Goal: Information Seeking & Learning: Learn about a topic

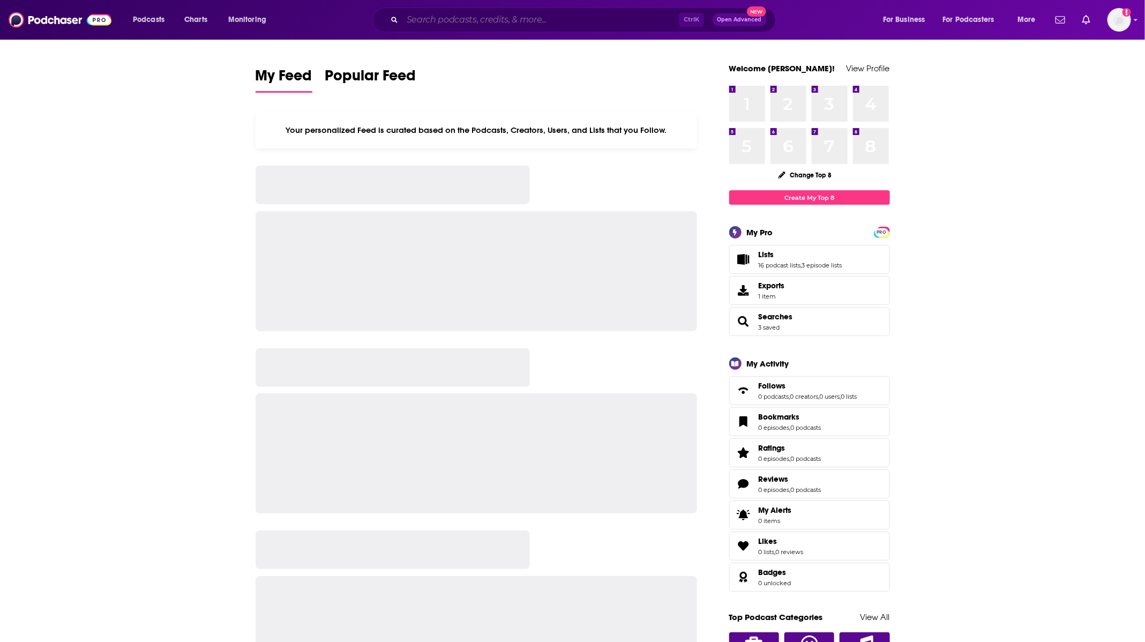
click at [524, 14] on input "Search podcasts, credits, & more..." at bounding box center [540, 19] width 276 height 17
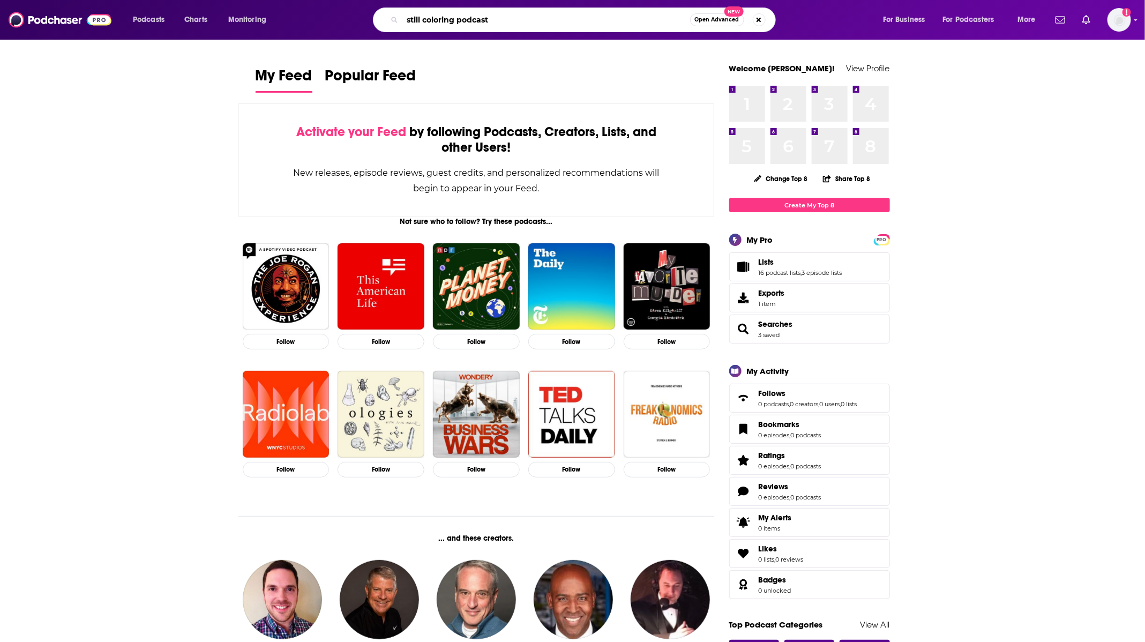
type input "still coloring podcast"
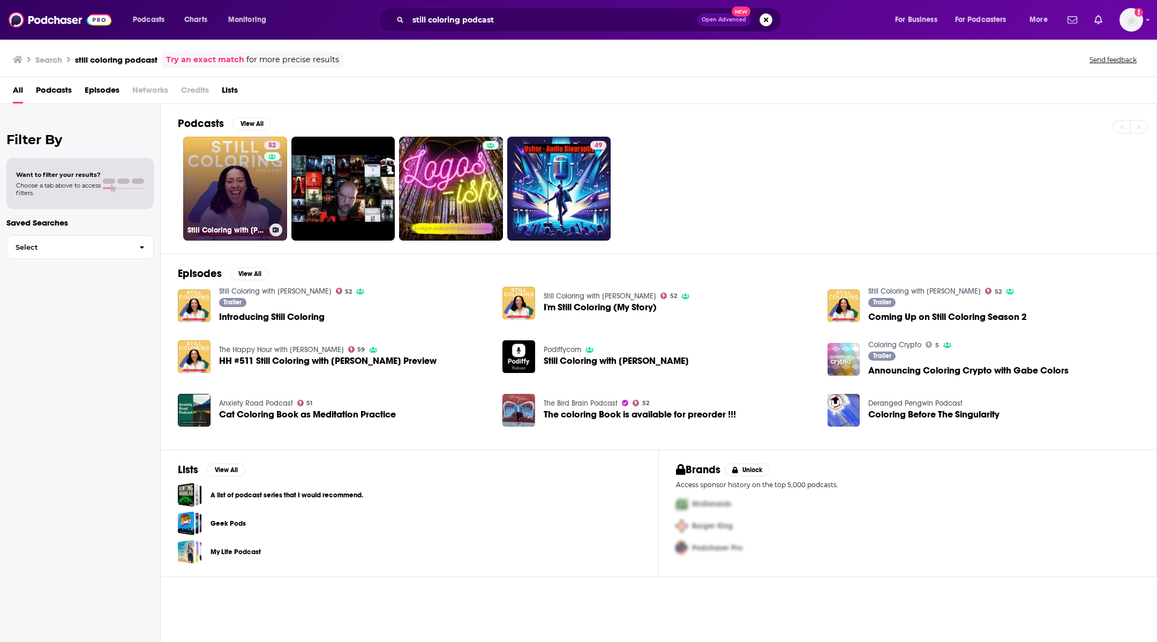
click at [234, 137] on link "52 Still Coloring with [PERSON_NAME]" at bounding box center [235, 189] width 104 height 104
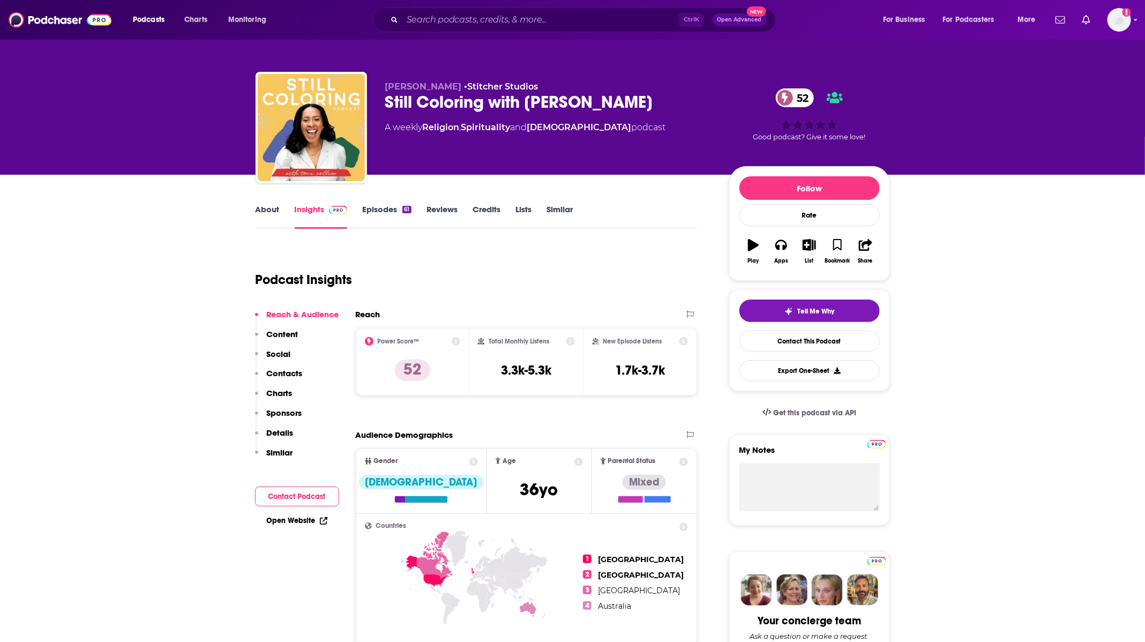
click at [269, 212] on link "About" at bounding box center [267, 216] width 24 height 25
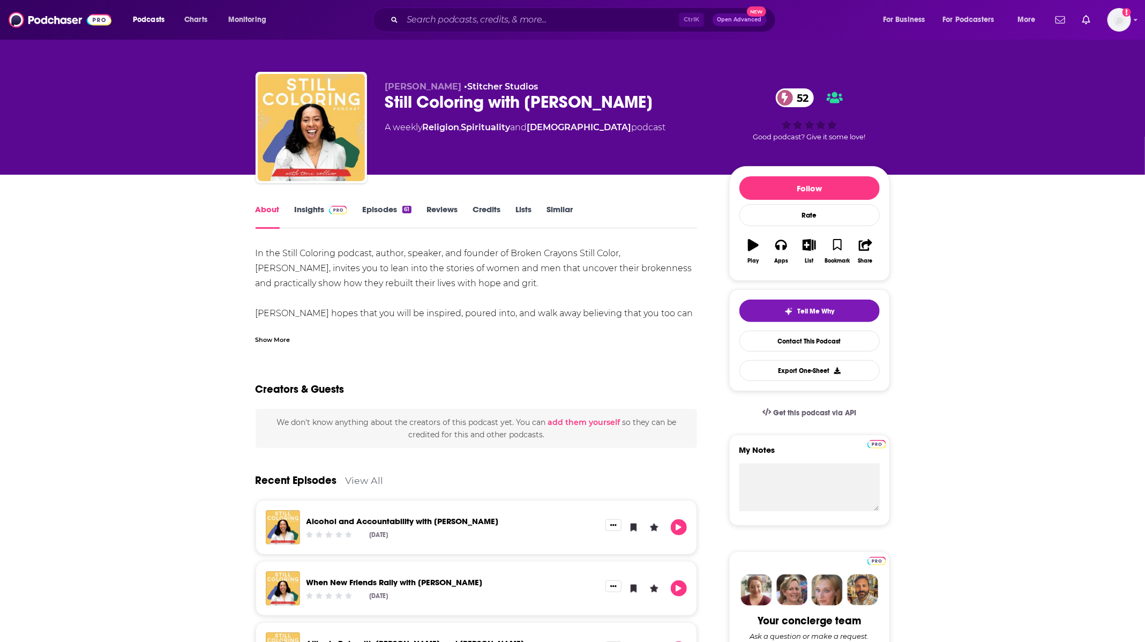
click at [277, 342] on div "Show More" at bounding box center [272, 339] width 35 height 10
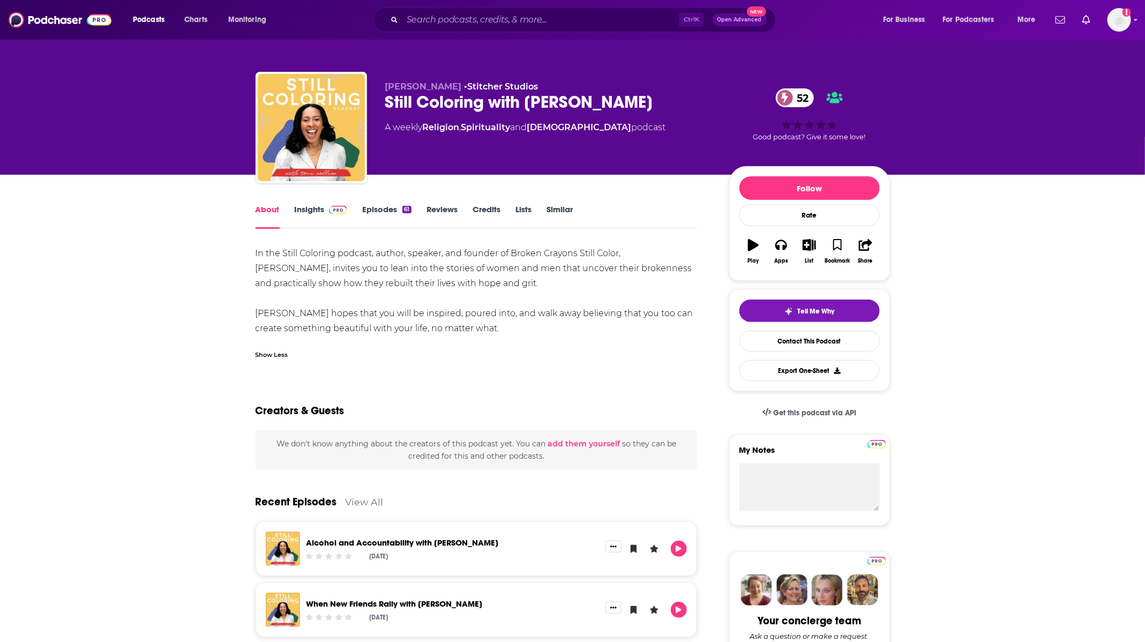
click at [374, 209] on link "Episodes 61" at bounding box center [386, 216] width 49 height 25
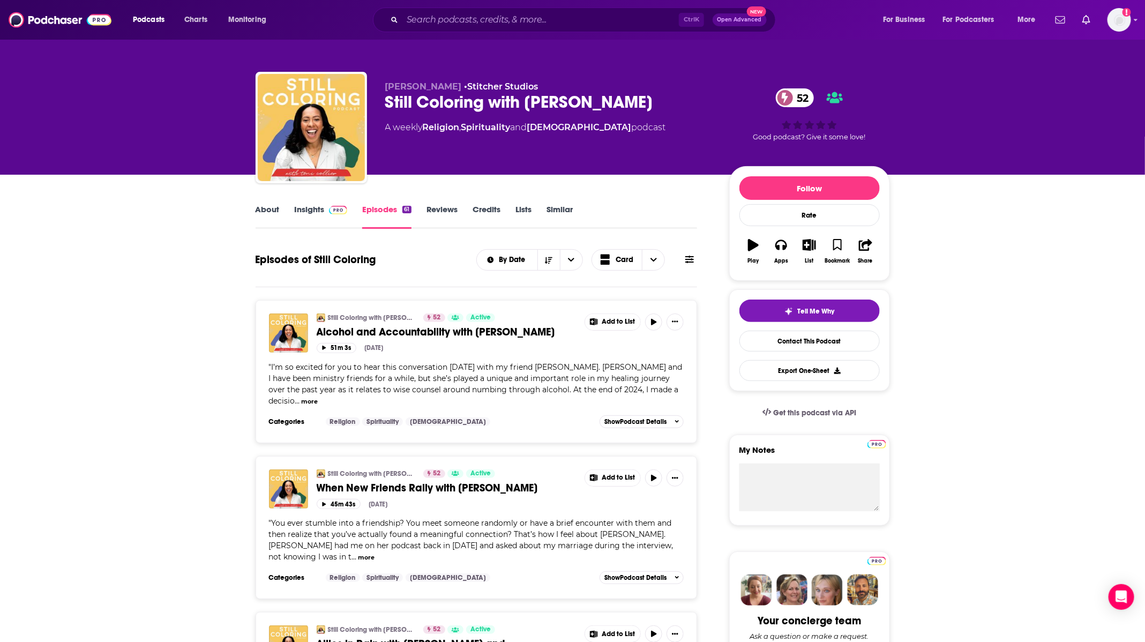
click at [343, 211] on img at bounding box center [338, 210] width 19 height 9
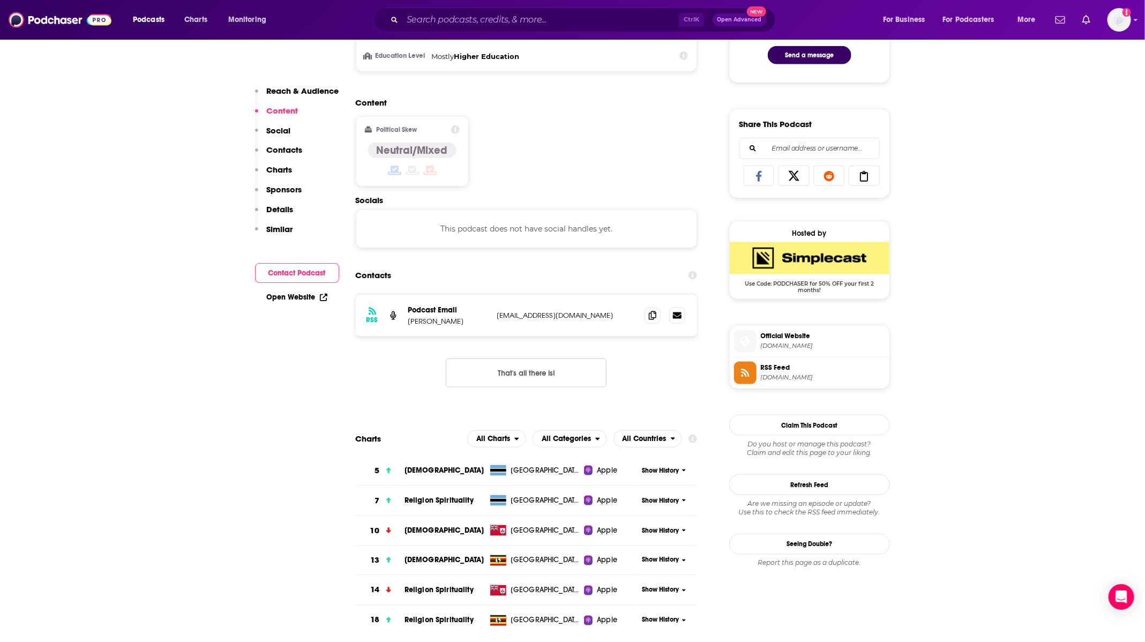
scroll to position [643, 0]
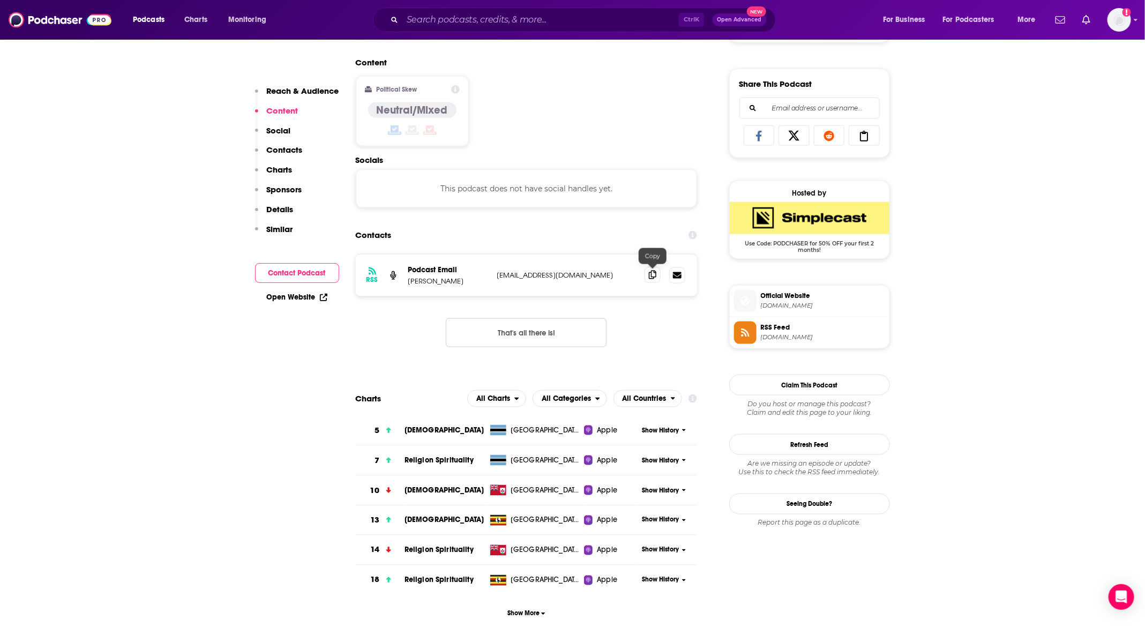
click at [657, 277] on span at bounding box center [652, 275] width 16 height 16
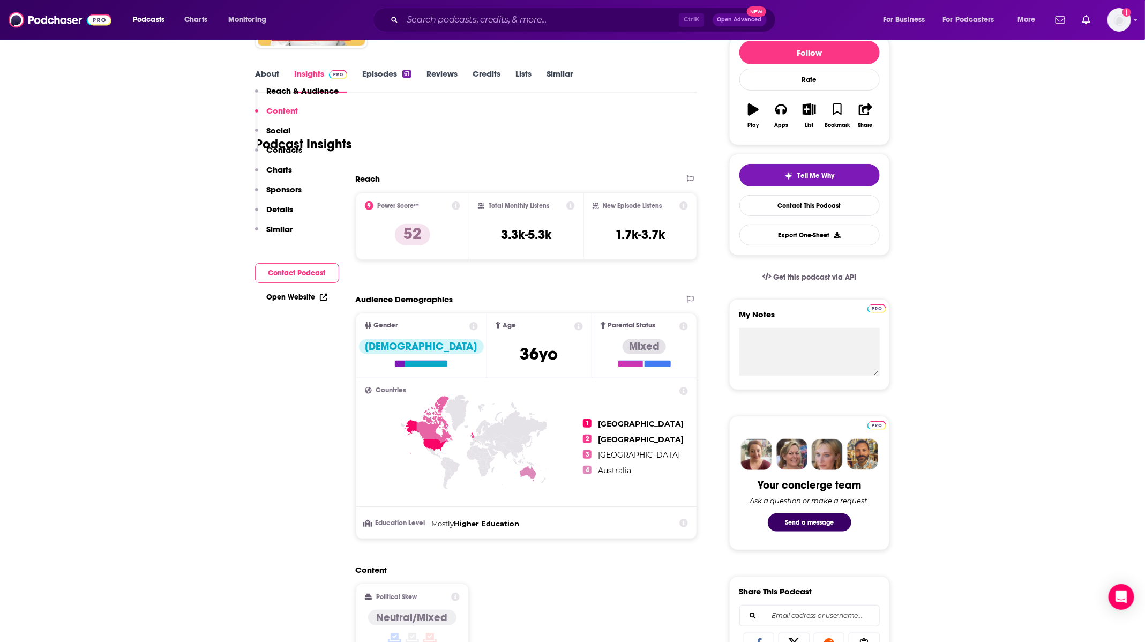
scroll to position [0, 0]
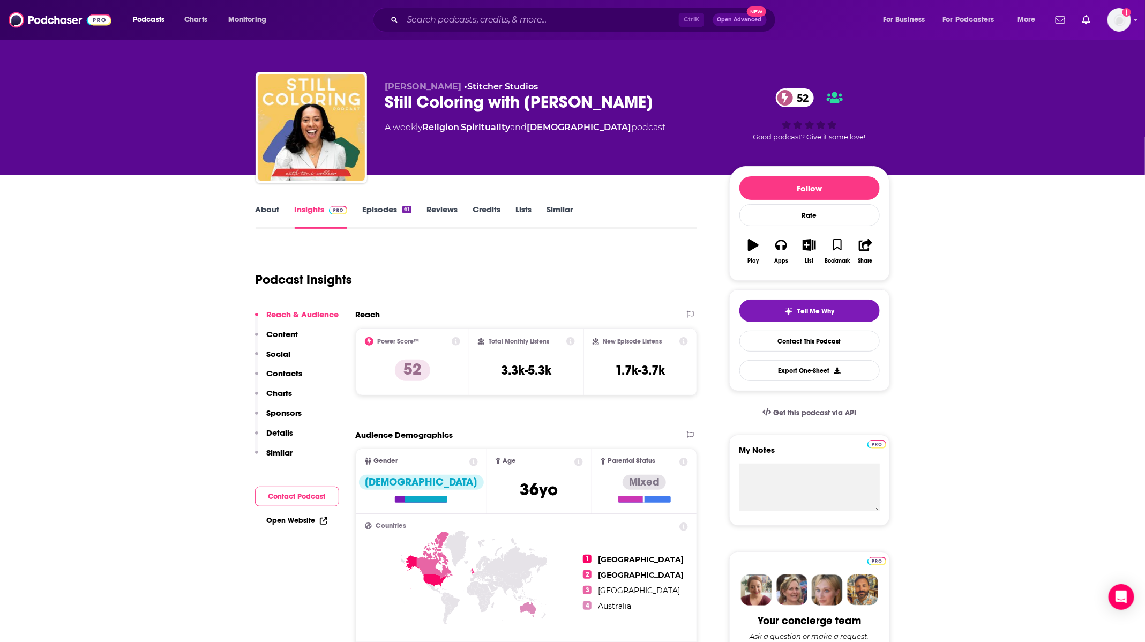
click at [268, 208] on link "About" at bounding box center [267, 216] width 24 height 25
